Goal: Information Seeking & Learning: Learn about a topic

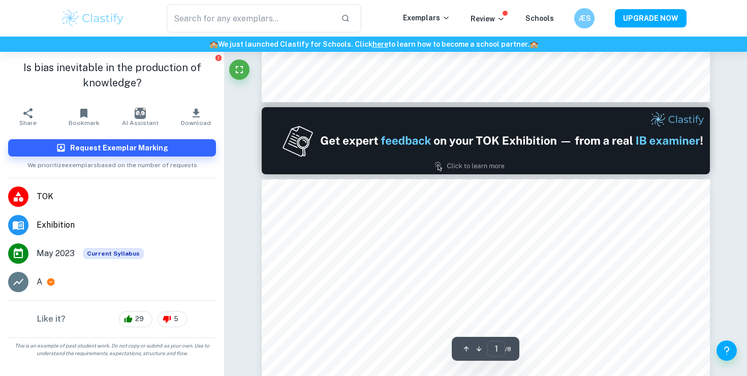
type input "2"
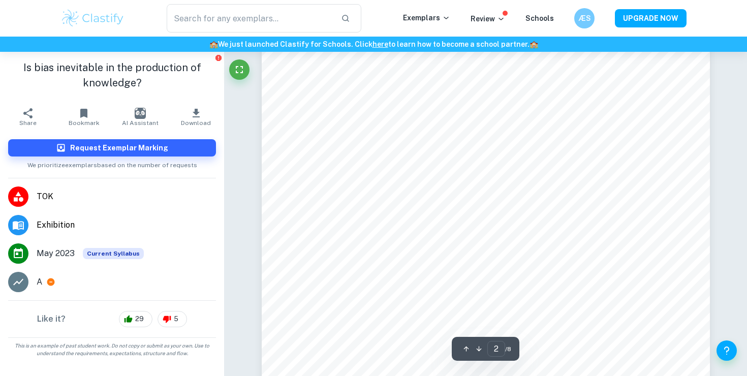
scroll to position [701, 0]
click at [93, 13] on img at bounding box center [92, 18] width 65 height 20
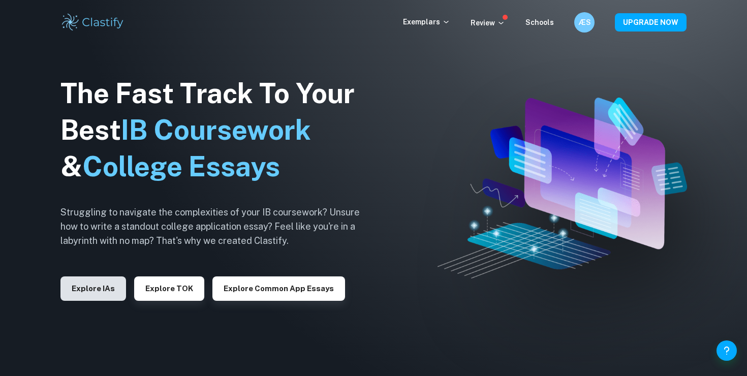
click at [92, 280] on button "Explore IAs" at bounding box center [93, 288] width 66 height 24
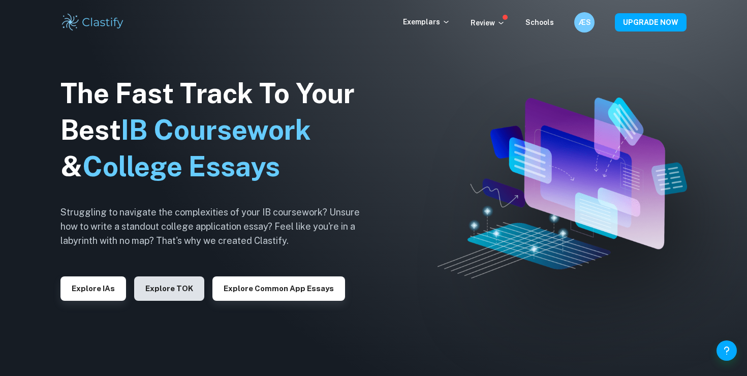
click at [173, 287] on button "Explore TOK" at bounding box center [169, 288] width 70 height 24
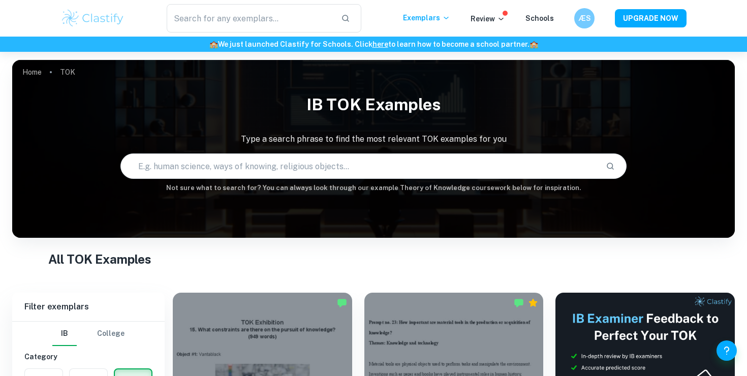
click at [362, 268] on div "All TOK Examples" at bounding box center [373, 261] width 651 height 22
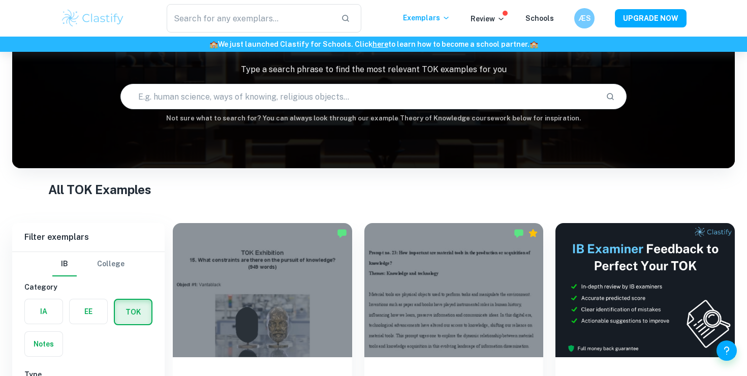
scroll to position [36, 0]
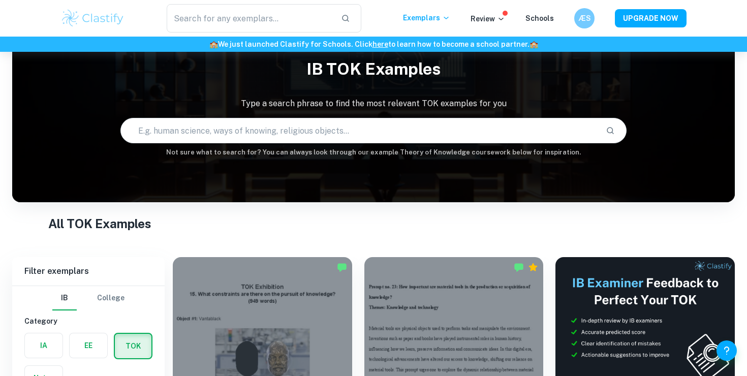
click at [358, 116] on input "text" at bounding box center [359, 130] width 476 height 28
type input "Is bias inevitable in the production of knowledge?"
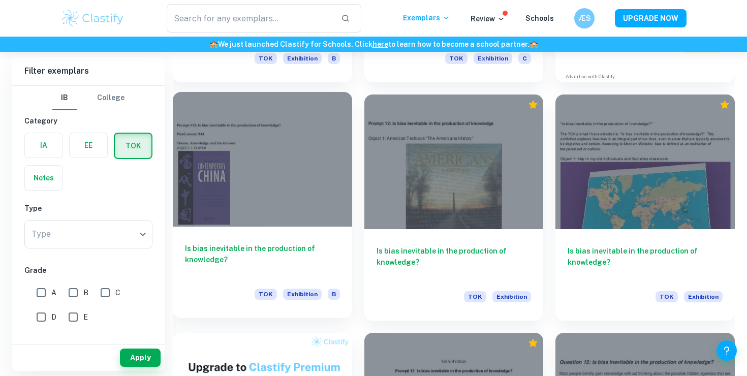
scroll to position [508, 0]
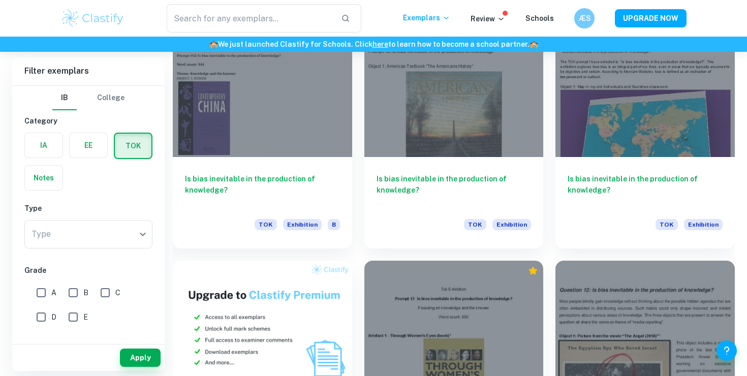
click at [42, 286] on input "A" at bounding box center [41, 293] width 20 height 20
checkbox input "true"
click at [67, 291] on input "B" at bounding box center [73, 293] width 20 height 20
checkbox input "true"
click at [147, 355] on button "Apply" at bounding box center [140, 358] width 41 height 18
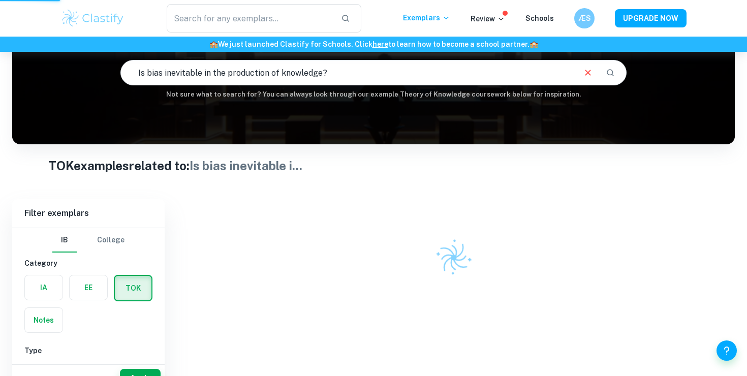
scroll to position [69, 0]
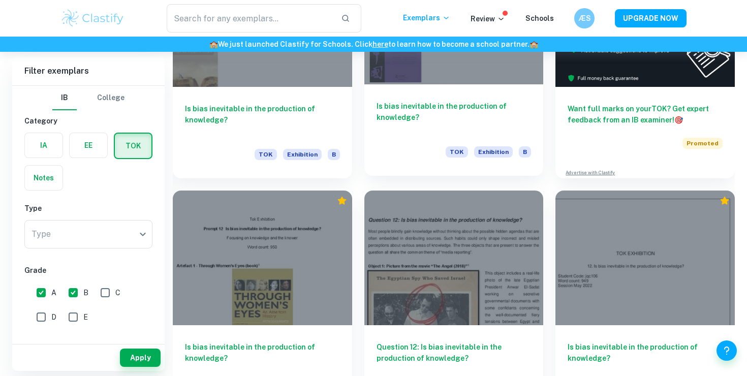
scroll to position [410, 0]
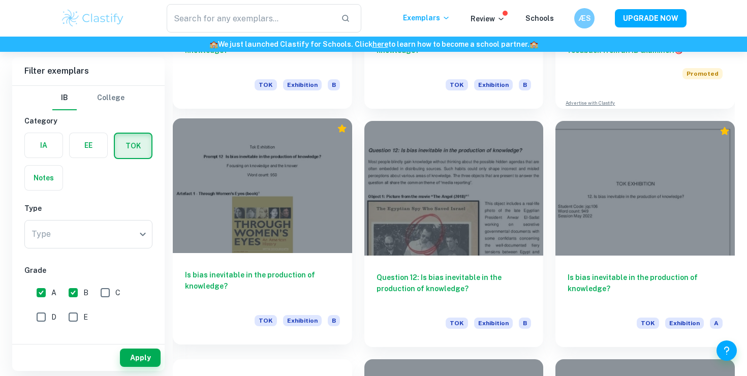
click at [317, 287] on h6 "Is bias inevitable in the production of knowledge?" at bounding box center [262, 286] width 155 height 34
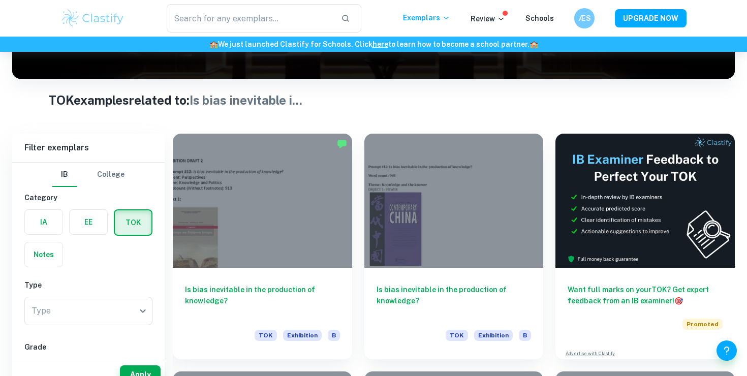
scroll to position [194, 0]
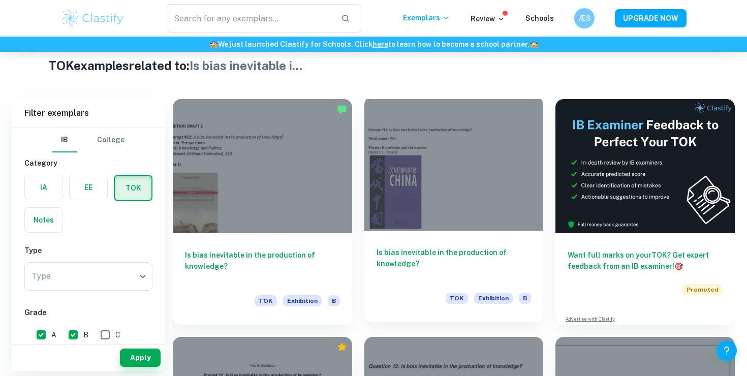
click at [475, 252] on h6 "Is bias inevitable in the production of knowledge?" at bounding box center [454, 264] width 155 height 34
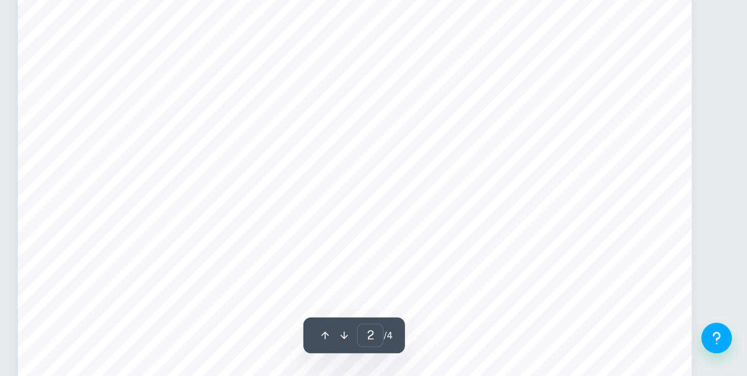
scroll to position [635, 0]
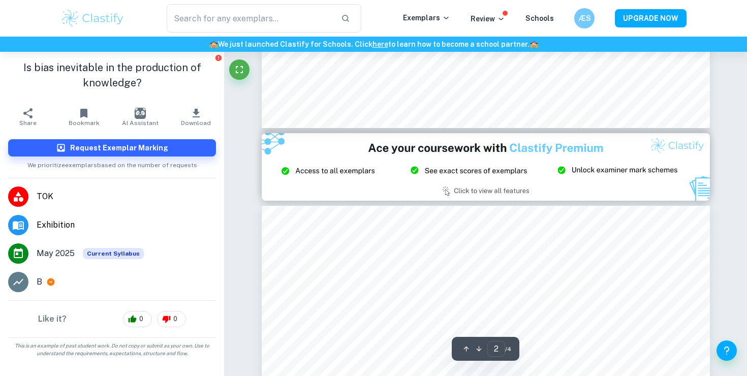
type input "3"
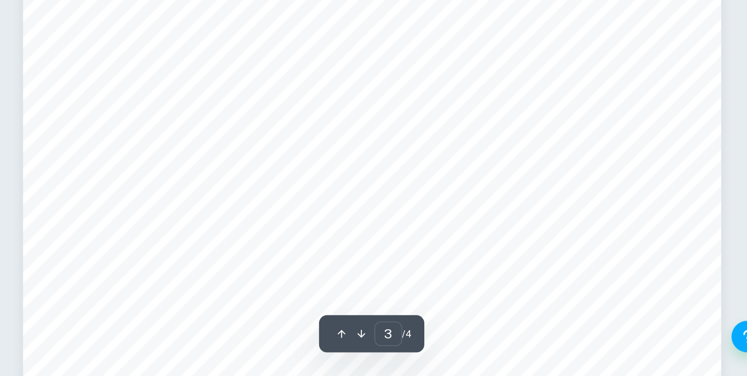
scroll to position [1496, 0]
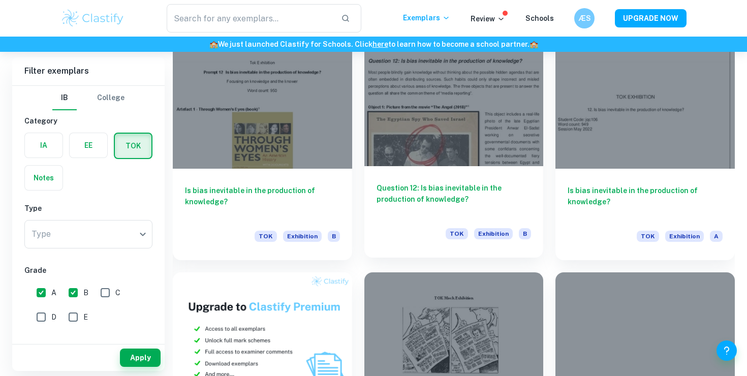
scroll to position [500, 0]
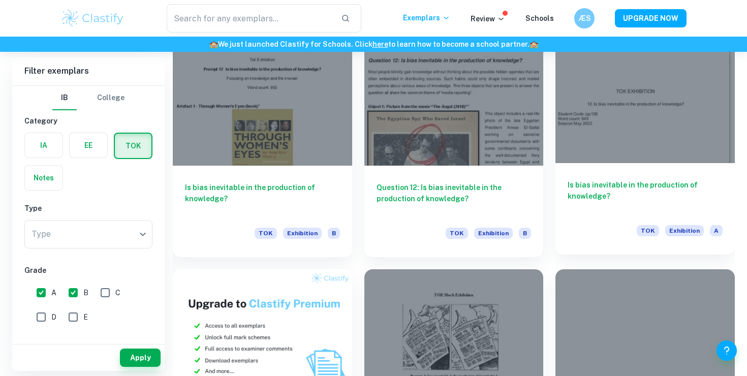
click at [580, 201] on h6 "Is bias inevitable in the production of knowledge?" at bounding box center [645, 196] width 155 height 34
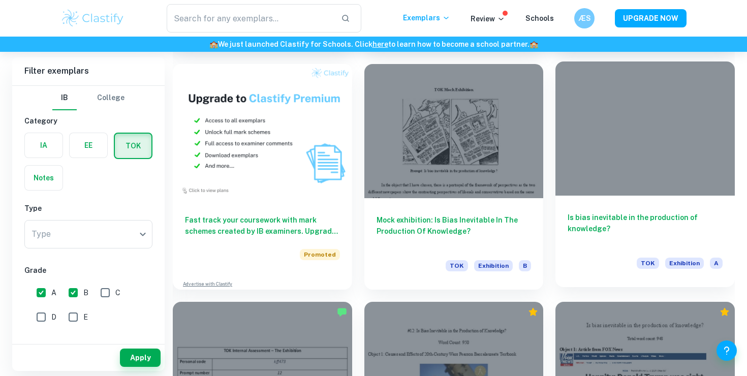
scroll to position [709, 0]
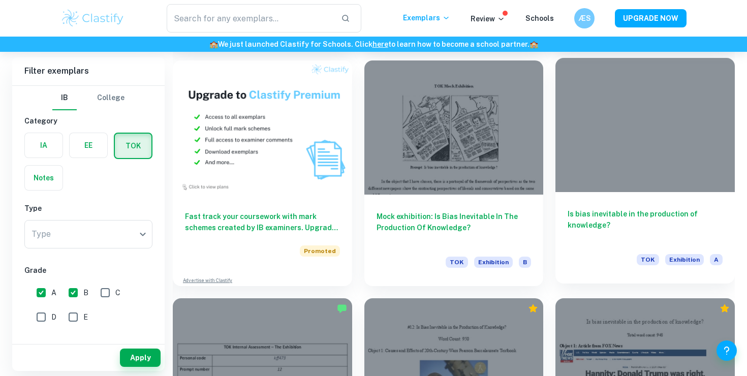
click at [611, 216] on h6 "Is bias inevitable in the production of knowledge?" at bounding box center [645, 225] width 155 height 34
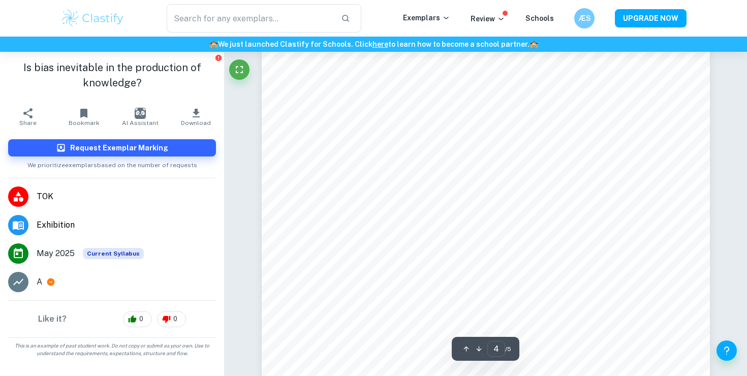
scroll to position [2107, 0]
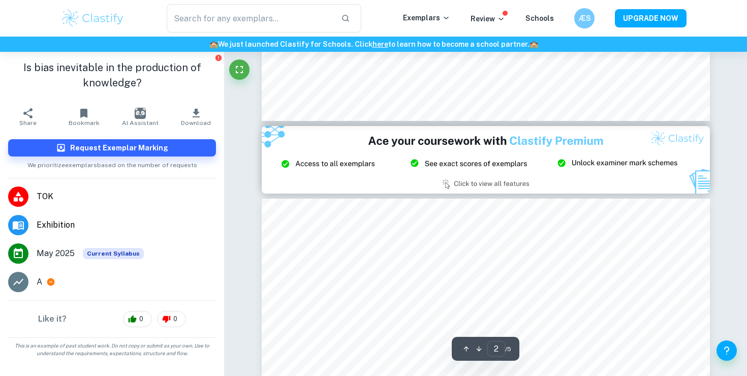
type input "3"
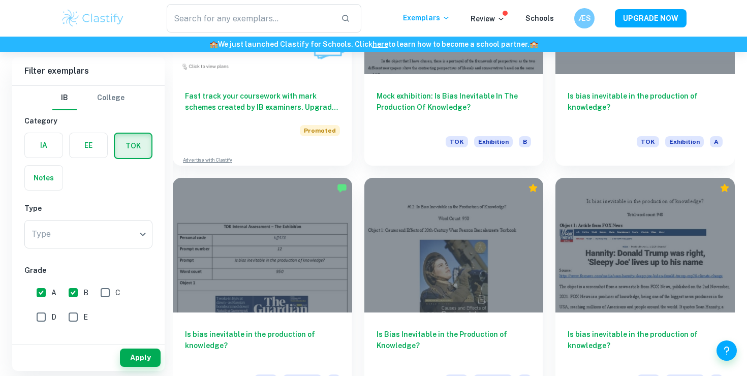
scroll to position [864, 0]
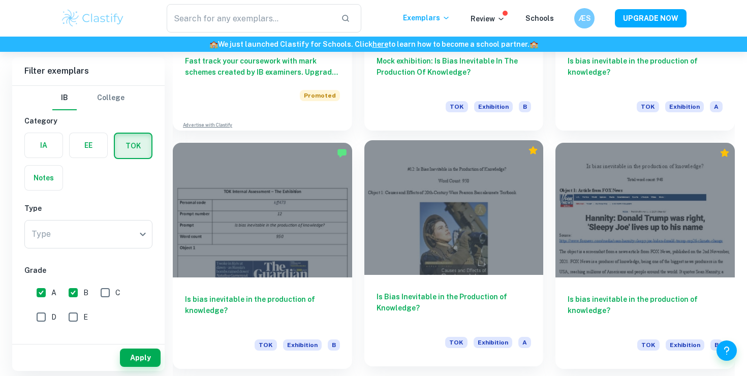
click at [464, 303] on h6 "Is Bias Inevitable in the Production of Knowledge?" at bounding box center [454, 308] width 155 height 34
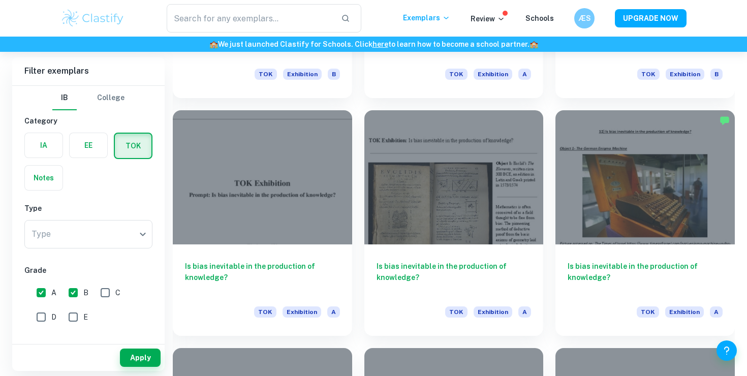
scroll to position [1136, 0]
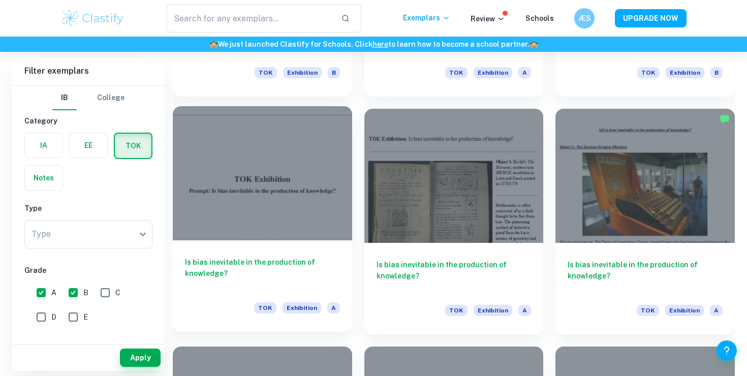
click at [258, 264] on h6 "Is bias inevitable in the production of knowledge?" at bounding box center [262, 274] width 155 height 34
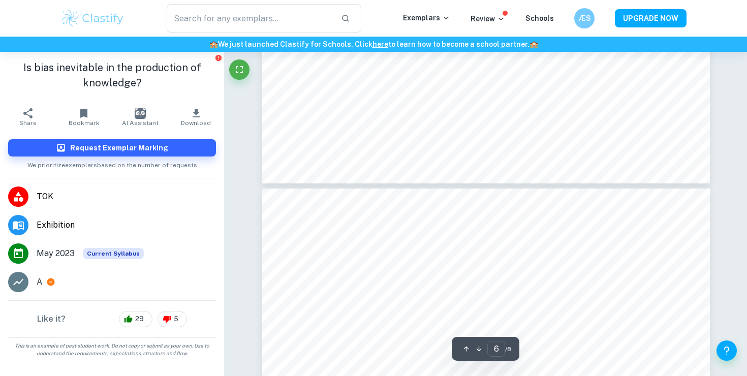
type input "7"
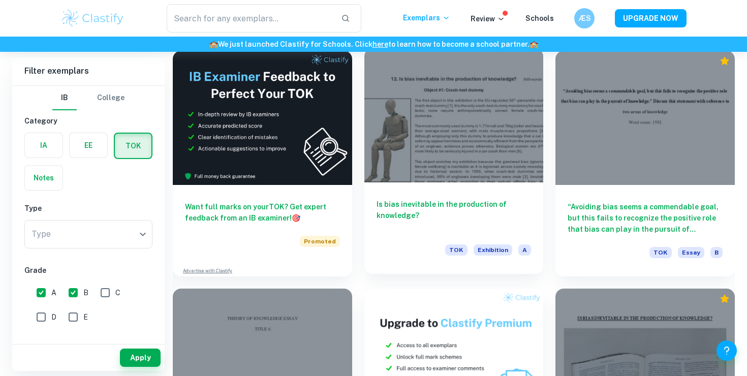
scroll to position [1661, 0]
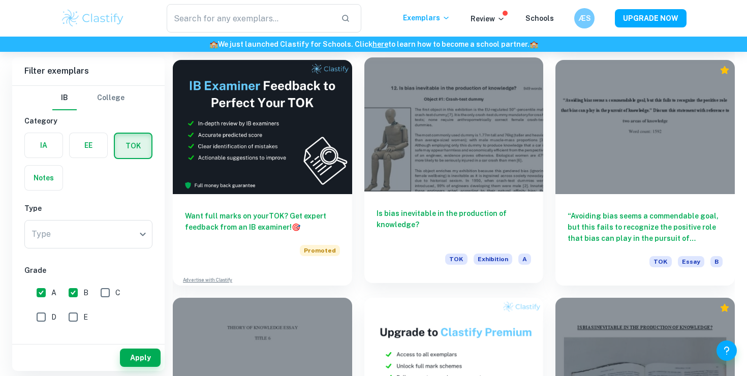
click at [457, 226] on h6 "Is bias inevitable in the production of knowledge?" at bounding box center [454, 225] width 155 height 34
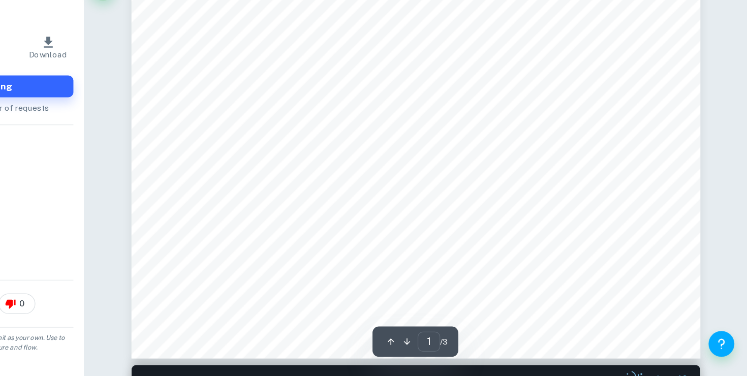
scroll to position [333, 0]
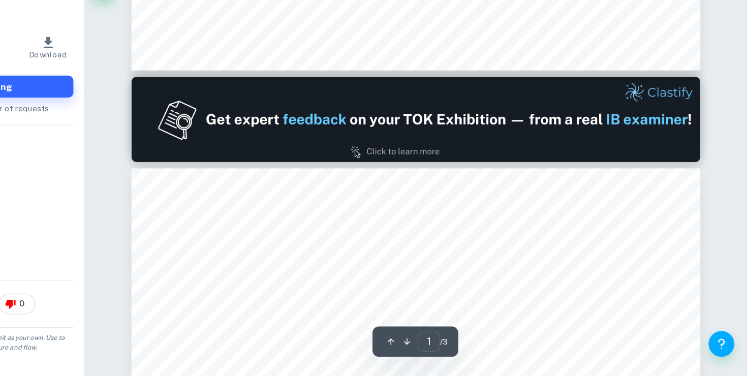
type input "2"
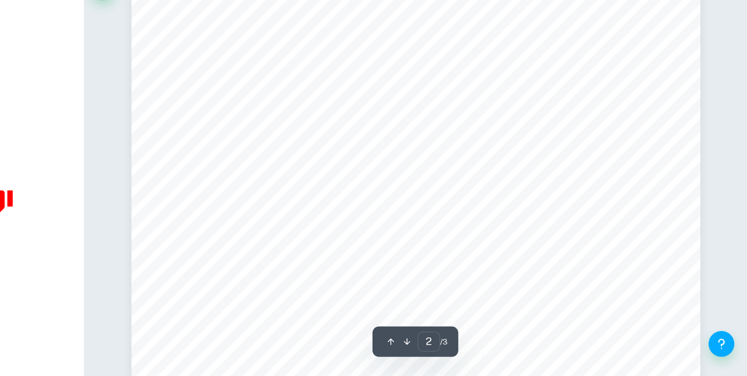
scroll to position [808, 0]
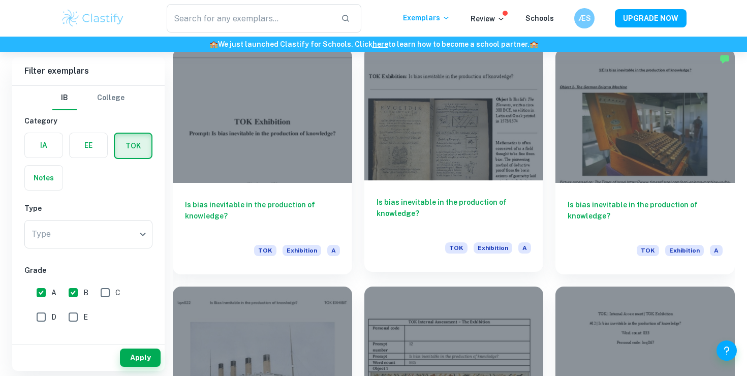
scroll to position [1193, 0]
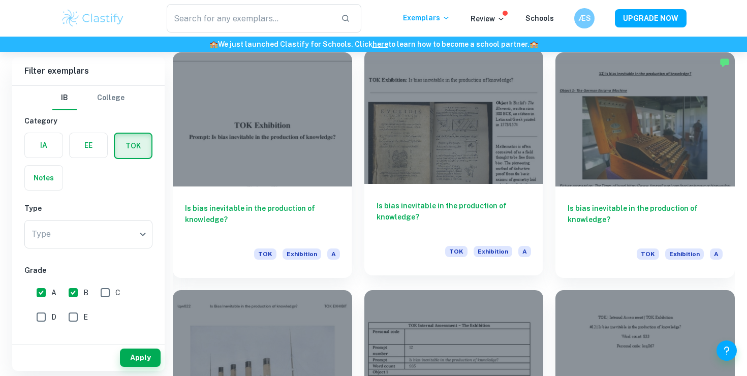
click at [474, 220] on h6 "Is bias inevitable in the production of knowledge?" at bounding box center [454, 217] width 155 height 34
